Goal: Task Accomplishment & Management: Manage account settings

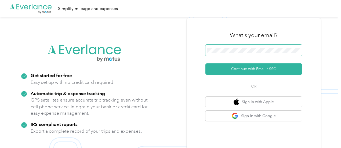
click at [236, 53] on span at bounding box center [253, 50] width 97 height 11
click at [232, 63] on form "Continue with Email / SSO" at bounding box center [253, 60] width 97 height 30
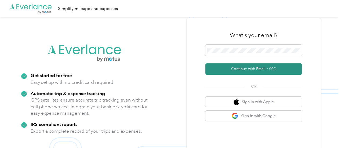
click at [233, 69] on button "Continue with Email / SSO" at bounding box center [253, 68] width 97 height 11
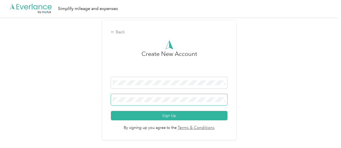
click at [155, 96] on span at bounding box center [169, 99] width 116 height 11
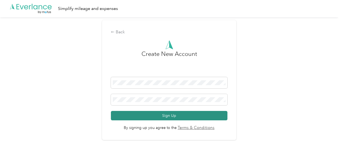
click at [145, 115] on button "Sign Up" at bounding box center [169, 115] width 116 height 9
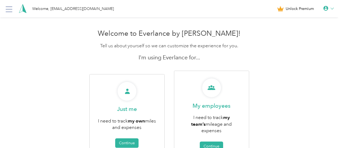
scroll to position [30, 0]
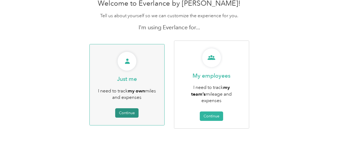
click at [134, 110] on button "Continue" at bounding box center [126, 112] width 23 height 9
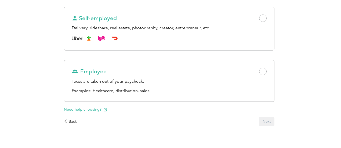
scroll to position [91, 0]
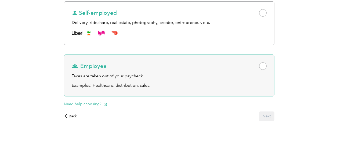
click at [259, 70] on span at bounding box center [263, 66] width 8 height 8
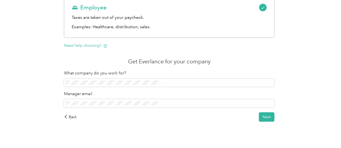
scroll to position [150, 0]
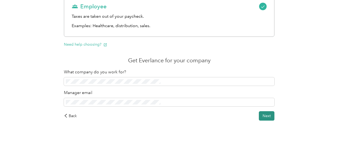
click at [259, 120] on button "Next" at bounding box center [267, 115] width 16 height 9
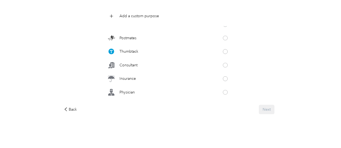
scroll to position [159, 0]
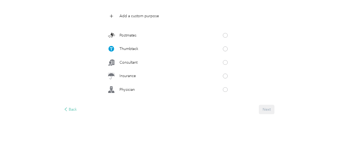
click at [77, 108] on div "Back" at bounding box center [70, 109] width 13 height 6
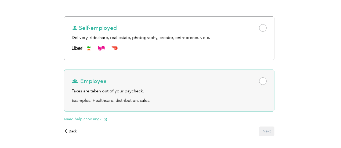
scroll to position [104, 0]
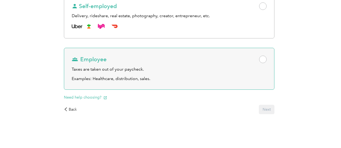
click at [202, 62] on div "Employee" at bounding box center [169, 60] width 195 height 8
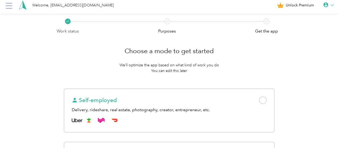
scroll to position [4, 0]
click at [326, 6] on icon at bounding box center [325, 4] width 5 height 5
click at [290, 17] on div "Personal Settings" at bounding box center [310, 18] width 60 height 11
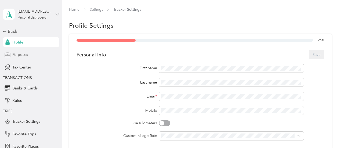
click at [23, 56] on span "Purposes" at bounding box center [20, 55] width 16 height 6
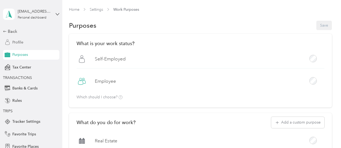
click at [15, 40] on span "Profile" at bounding box center [17, 42] width 11 height 6
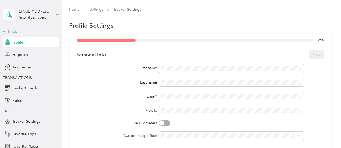
click at [7, 30] on div "Back" at bounding box center [30, 31] width 54 height 6
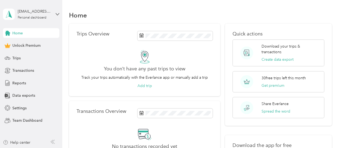
click at [57, 16] on div "[EMAIL_ADDRESS][DOMAIN_NAME] Personal dashboard" at bounding box center [31, 14] width 56 height 19
click at [48, 40] on div "Log out" at bounding box center [59, 40] width 105 height 9
